Goal: Task Accomplishment & Management: Use online tool/utility

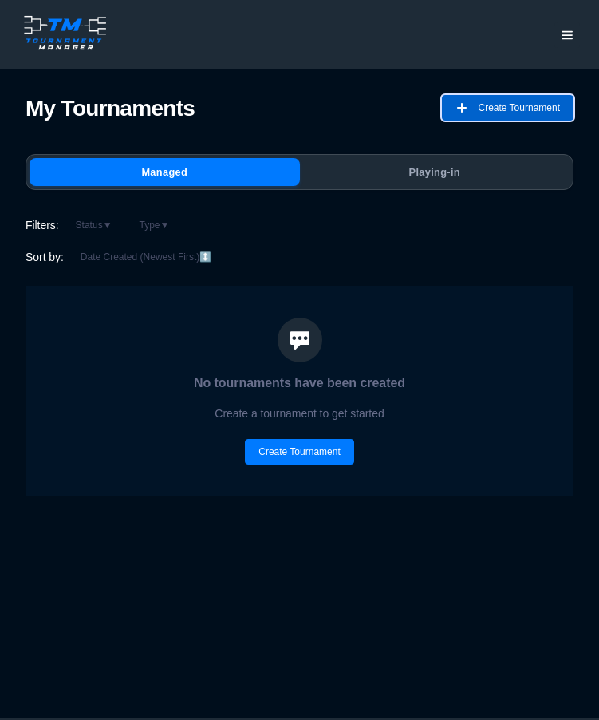
click at [495, 106] on span "Create Tournament" at bounding box center [519, 108] width 82 height 26
